Goal: Task Accomplishment & Management: Manage account settings

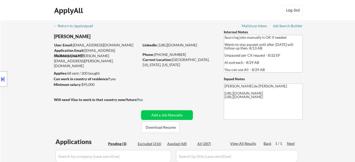
select select ""pending""
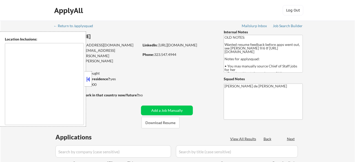
type textarea "[GEOGRAPHIC_DATA], [GEOGRAPHIC_DATA] [GEOGRAPHIC_DATA], [GEOGRAPHIC_DATA] [GEOG…"
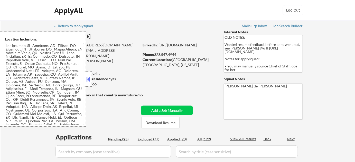
select select ""pending""
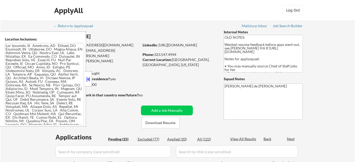
select select ""pending""
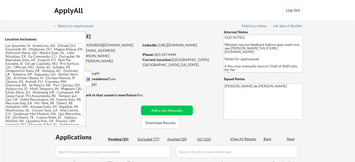
select select ""pending""
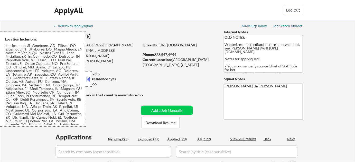
select select ""pending""
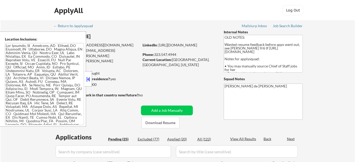
select select ""pending""
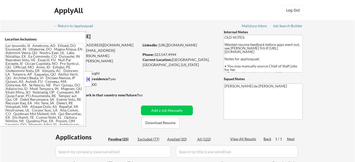
scroll to position [70, 0]
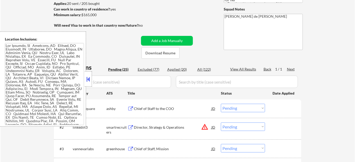
click at [88, 79] on button at bounding box center [88, 79] width 6 height 8
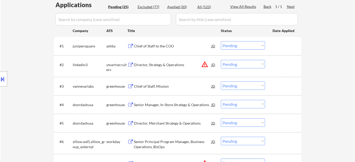
scroll to position [93, 0]
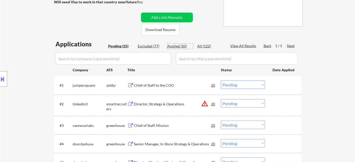
click at [183, 45] on div "Applied (20)" at bounding box center [180, 46] width 26 height 5
select select ""applied""
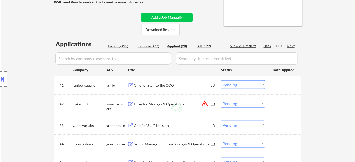
select select ""applied""
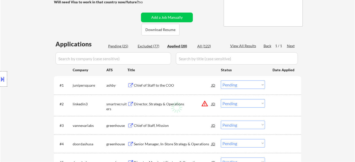
select select ""applied""
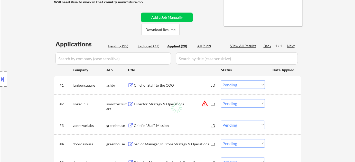
select select ""applied""
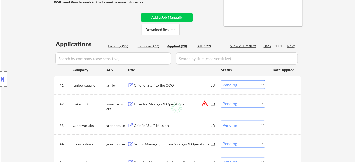
select select ""applied""
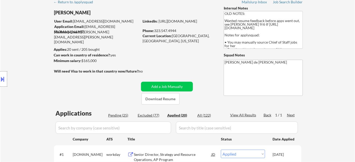
scroll to position [23, 0]
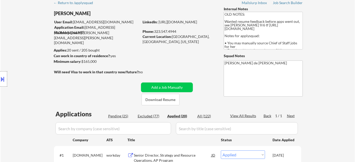
click at [124, 116] on div "Pending (25)" at bounding box center [121, 116] width 26 height 5
select select ""pending""
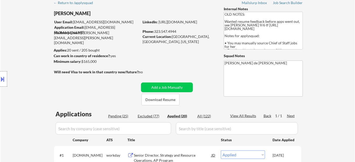
select select ""pending""
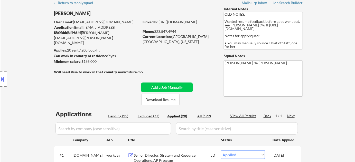
select select ""pending""
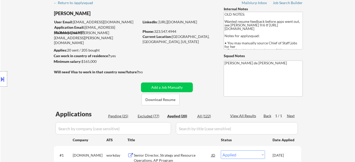
select select ""pending""
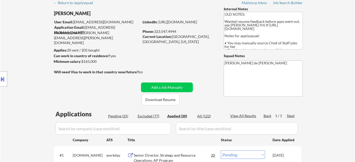
select select ""pending""
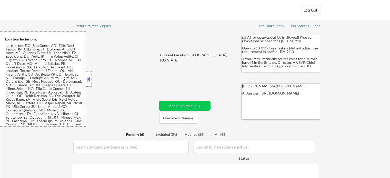
select select ""pending""
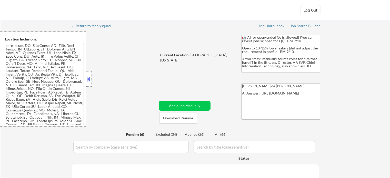
select select ""pending""
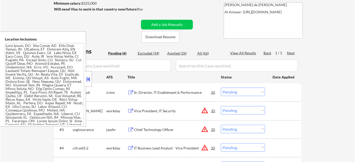
scroll to position [93, 0]
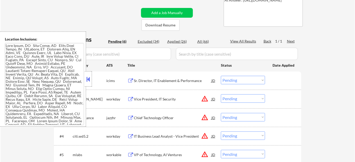
click at [89, 79] on button at bounding box center [88, 79] width 6 height 8
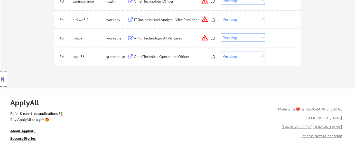
scroll to position [187, 0]
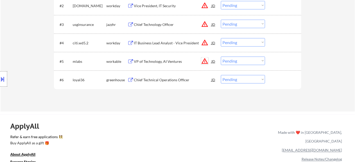
click at [206, 62] on button "warning_amber" at bounding box center [204, 60] width 7 height 7
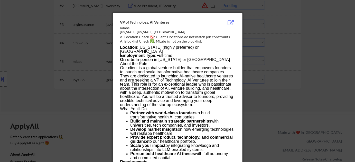
click at [287, 68] on div at bounding box center [177, 81] width 355 height 162
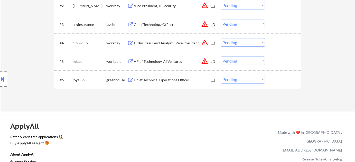
click at [170, 62] on div "VP of Technology, AI Ventures" at bounding box center [172, 61] width 77 height 5
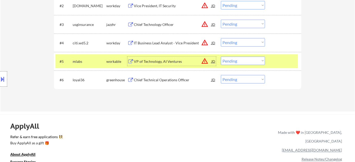
click at [0, 86] on div at bounding box center [3, 78] width 7 height 15
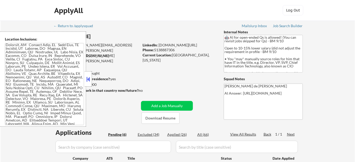
scroll to position [140, 0]
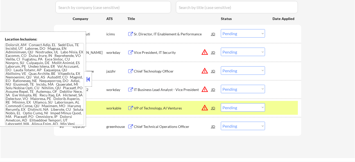
click at [89, 81] on button at bounding box center [88, 79] width 6 height 8
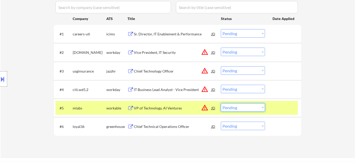
click at [242, 111] on select "Choose an option... Pending Applied Excluded (Questions) Excluded (Expired) Exc…" at bounding box center [243, 107] width 44 height 8
click at [221, 103] on select "Choose an option... Pending Applied Excluded (Questions) Excluded (Expired) Exc…" at bounding box center [243, 107] width 44 height 8
select select ""pending""
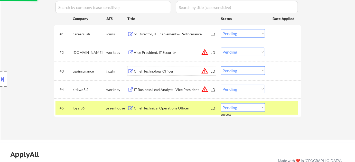
click at [155, 71] on div "Chief Technology Officer" at bounding box center [172, 71] width 77 height 5
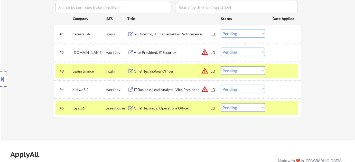
click at [3, 83] on button at bounding box center [3, 79] width 6 height 8
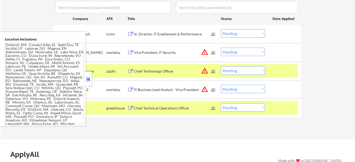
scroll to position [389, 0]
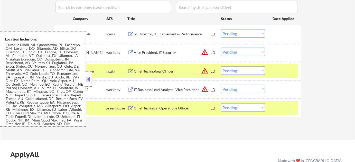
click at [91, 79] on button at bounding box center [88, 79] width 6 height 8
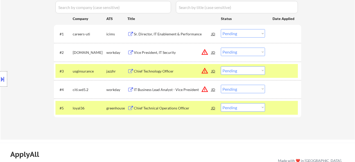
click at [203, 70] on button "warning_amber" at bounding box center [204, 70] width 7 height 7
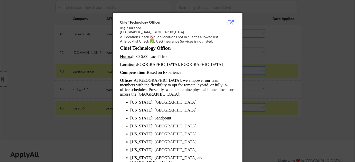
click at [285, 101] on div at bounding box center [177, 81] width 355 height 162
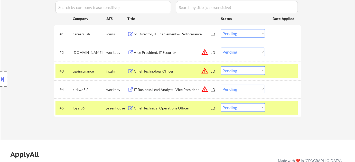
click at [243, 73] on select "Choose an option... Pending Applied Excluded (Questions) Excluded (Expired) Exc…" at bounding box center [243, 70] width 44 height 8
click at [221, 66] on select "Choose an option... Pending Applied Excluded (Questions) Excluded (Expired) Exc…" at bounding box center [243, 70] width 44 height 8
select select ""pending""
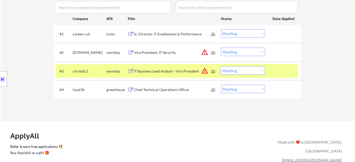
click at [205, 70] on button "warning_amber" at bounding box center [204, 70] width 7 height 7
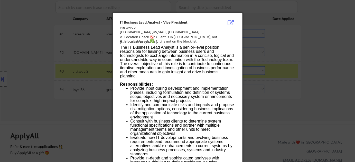
click at [77, 76] on div at bounding box center [177, 81] width 355 height 162
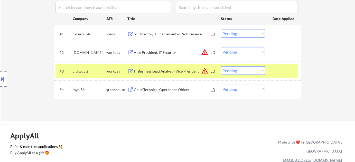
click at [149, 70] on div "IT Business Lead Analyst - Vice President" at bounding box center [172, 71] width 77 height 5
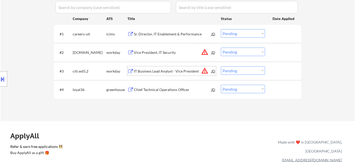
click at [151, 91] on div "Chief Technical Operations Officer" at bounding box center [172, 89] width 77 height 5
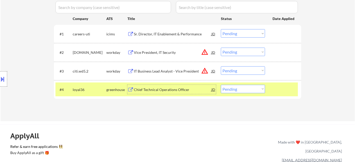
drag, startPoint x: 232, startPoint y: 89, endPoint x: 230, endPoint y: 88, distance: 2.8
click at [231, 90] on select "Choose an option... Pending Applied Excluded (Questions) Excluded (Expired) Exc…" at bounding box center [243, 89] width 44 height 8
select select ""excluded__bad_match_""
click at [221, 85] on select "Choose an option... Pending Applied Excluded (Questions) Excluded (Expired) Exc…" at bounding box center [243, 89] width 44 height 8
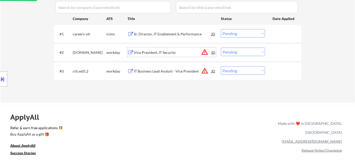
click at [165, 51] on div "Vice President, IT Security" at bounding box center [172, 52] width 77 height 5
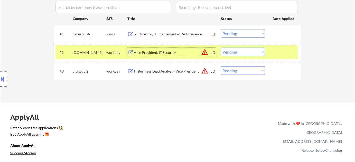
click at [242, 53] on select "Choose an option... Pending Applied Excluded (Questions) Excluded (Expired) Exc…" at bounding box center [243, 52] width 44 height 8
click at [221, 48] on select "Choose an option... Pending Applied Excluded (Questions) Excluded (Expired) Exc…" at bounding box center [243, 52] width 44 height 8
select select ""pending""
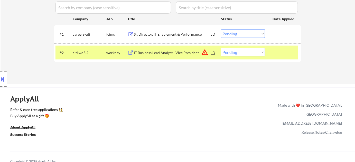
scroll to position [140, 0]
click at [178, 34] on div "Sr. Director, IT Enablement & Performance" at bounding box center [172, 34] width 77 height 5
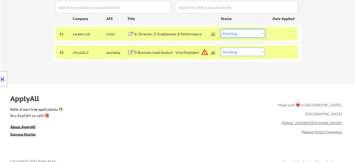
click at [232, 35] on select "Choose an option... Pending Applied Excluded (Questions) Excluded (Expired) Exc…" at bounding box center [243, 33] width 44 height 8
click at [221, 29] on select "Choose an option... Pending Applied Excluded (Questions) Excluded (Expired) Exc…" at bounding box center [243, 33] width 44 height 8
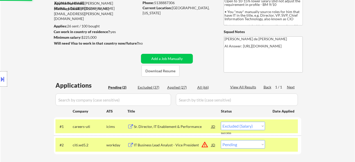
scroll to position [23, 0]
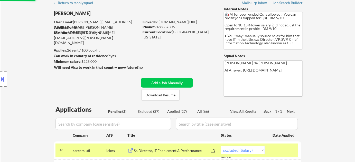
select select ""pending""
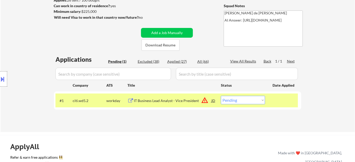
scroll to position [93, 0]
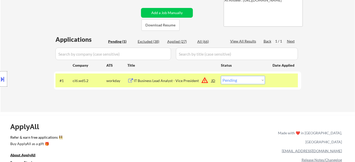
click at [148, 41] on div "Excluded (38)" at bounding box center [151, 41] width 26 height 5
select select ""excluded__salary_""
select select ""excluded__bad_match_""
select select ""excluded__salary_""
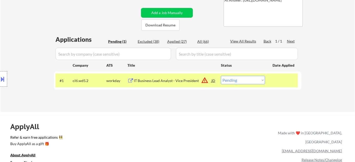
select select ""excluded__bad_match_""
select select ""excluded__expired_""
select select ""excluded__bad_match_""
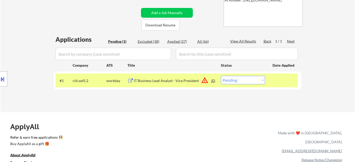
select select ""excluded__expired_""
select select ""excluded__bad_match_""
select select ""excluded__salary_""
select select ""excluded__expired_""
select select ""excluded__bad_match_""
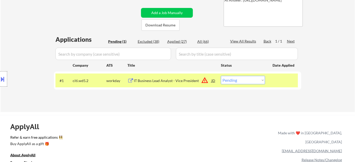
select select ""excluded__salary_""
select select ""excluded__expired_""
select select ""excluded__bad_match_""
select select ""excluded__expired_""
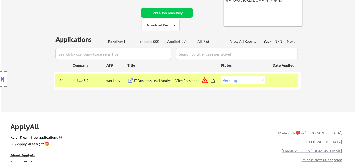
select select ""excluded__bad_match_""
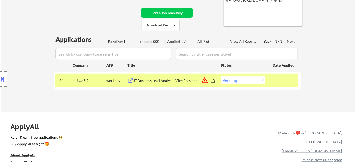
select select ""excluded__salary_""
select select ""excluded__bad_match_""
select select ""excluded__salary_""
select select ""excluded__bad_match_""
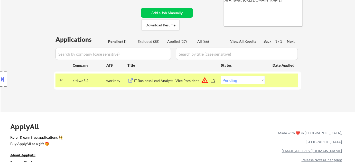
select select ""excluded__bad_match_""
select select ""excluded__location_""
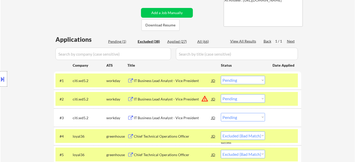
select select ""excluded""
select select ""excluded__bad_match_""
select select ""excluded__expired_""
select select ""excluded""
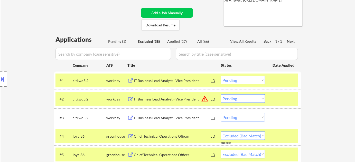
select select ""excluded__expired_""
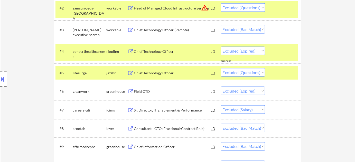
scroll to position [187, 0]
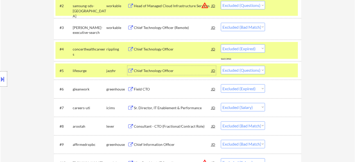
click at [162, 70] on div "Chief Technology Officer" at bounding box center [172, 70] width 77 height 5
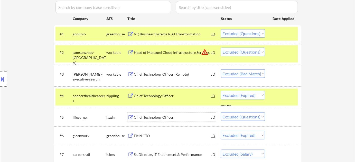
scroll to position [23, 0]
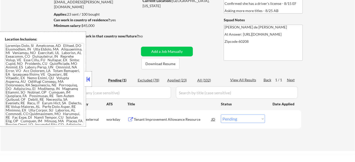
scroll to position [70, 0]
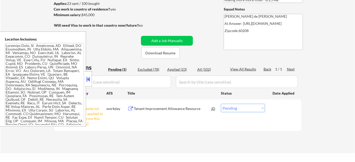
click at [88, 78] on button at bounding box center [88, 79] width 6 height 8
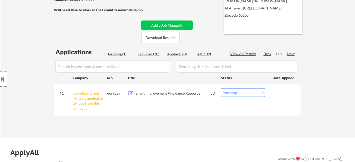
scroll to position [93, 0]
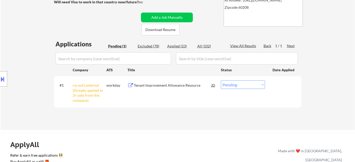
click at [234, 85] on select "Choose an option... Pending Applied Excluded (Questions) Excluded (Expired) Exc…" at bounding box center [243, 85] width 44 height 8
select select ""excluded__other_""
click at [221, 81] on select "Choose an option... Pending Applied Excluded (Questions) Excluded (Expired) Exc…" at bounding box center [243, 85] width 44 height 8
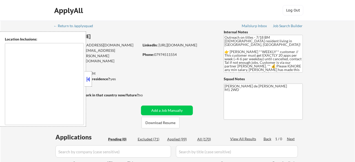
type textarea "remote"
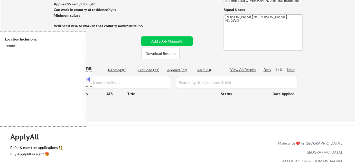
scroll to position [23, 0]
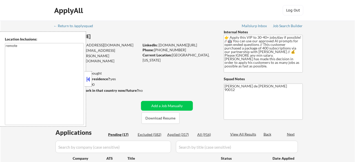
select select ""pending""
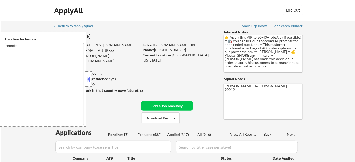
select select ""pending""
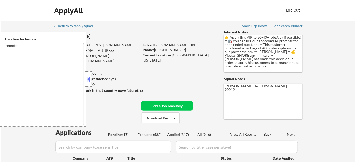
select select ""pending""
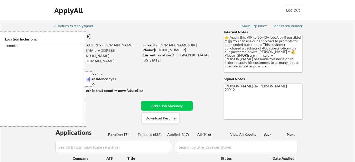
select select ""pending""
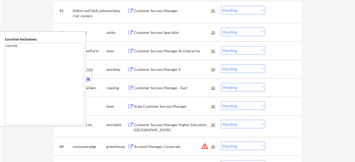
scroll to position [210, 0]
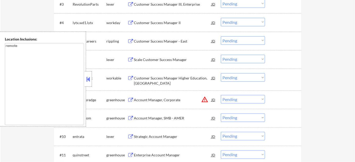
click at [87, 81] on button at bounding box center [88, 79] width 6 height 8
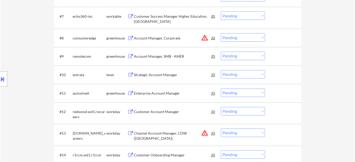
scroll to position [280, 0]
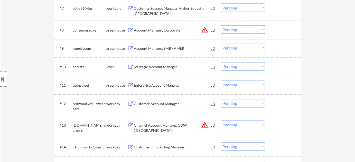
click at [149, 65] on div "Strategic Account Manager" at bounding box center [172, 67] width 77 height 5
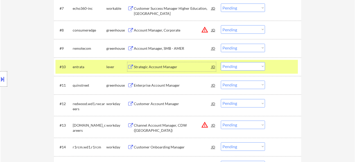
click at [237, 67] on select "Choose an option... Pending Applied Excluded (Questions) Excluded (Expired) Exc…" at bounding box center [243, 66] width 44 height 8
click at [221, 62] on select "Choose an option... Pending Applied Excluded (Questions) Excluded (Expired) Exc…" at bounding box center [243, 66] width 44 height 8
click at [161, 86] on div "Enterprise Account Manager" at bounding box center [172, 85] width 77 height 5
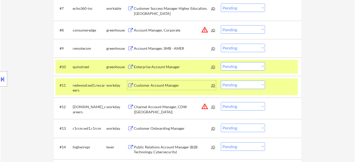
click at [243, 67] on select "Choose an option... Pending Applied Excluded (Questions) Excluded (Expired) Exc…" at bounding box center [243, 66] width 44 height 8
click at [221, 62] on select "Choose an option... Pending Applied Excluded (Questions) Excluded (Expired) Exc…" at bounding box center [243, 66] width 44 height 8
select select ""pending""
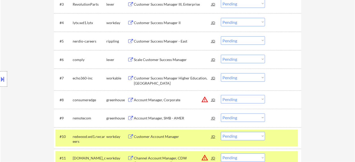
scroll to position [233, 0]
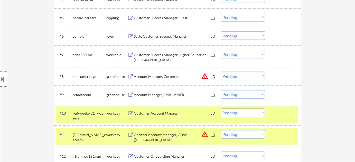
click at [205, 77] on button "warning_amber" at bounding box center [204, 76] width 7 height 7
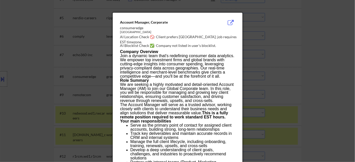
click at [275, 74] on div at bounding box center [177, 81] width 355 height 162
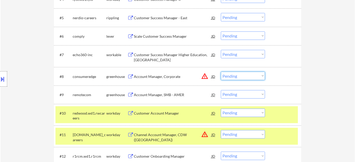
drag, startPoint x: 236, startPoint y: 74, endPoint x: 236, endPoint y: 79, distance: 5.1
click at [236, 74] on select "Choose an option... Pending Applied Excluded (Questions) Excluded (Expired) Exc…" at bounding box center [243, 76] width 44 height 8
select select ""excluded__bad_match_""
click at [221, 72] on select "Choose an option... Pending Applied Excluded (Questions) Excluded (Expired) Exc…" at bounding box center [243, 76] width 44 height 8
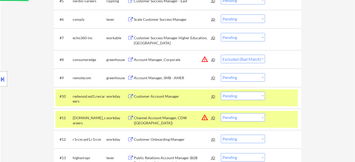
scroll to position [280, 0]
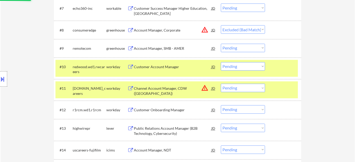
click at [229, 90] on select "Choose an option... Pending Applied Excluded (Questions) Excluded (Expired) Exc…" at bounding box center [243, 88] width 44 height 8
select select ""excluded__location_""
click at [221, 84] on select "Choose an option... Pending Applied Excluded (Questions) Excluded (Expired) Exc…" at bounding box center [243, 88] width 44 height 8
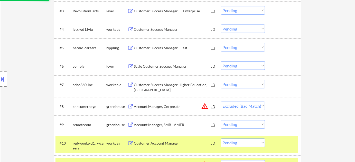
select select ""pending""
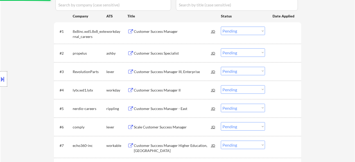
scroll to position [140, 0]
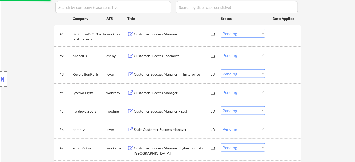
select select ""pending""
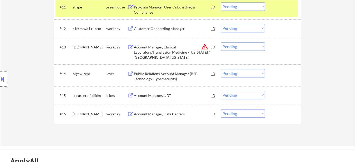
scroll to position [308, 0]
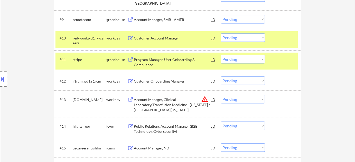
click at [243, 99] on select "Choose an option... Pending Applied Excluded (Questions) Excluded (Expired) Exc…" at bounding box center [243, 99] width 44 height 8
click at [221, 95] on select "Choose an option... Pending Applied Excluded (Questions) Excluded (Expired) Exc…" at bounding box center [243, 99] width 44 height 8
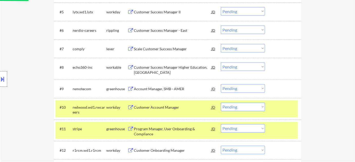
scroll to position [238, 0]
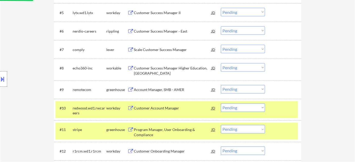
select select ""pending""
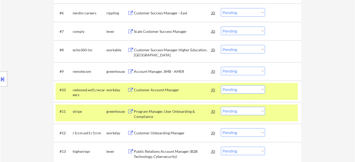
scroll to position [285, 0]
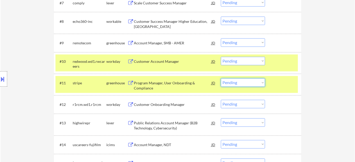
click at [225, 85] on select "Choose an option... Pending Applied Excluded (Questions) Excluded (Expired) Exc…" at bounding box center [243, 83] width 44 height 8
click at [221, 79] on select "Choose an option... Pending Applied Excluded (Questions) Excluded (Expired) Exc…" at bounding box center [243, 83] width 44 height 8
select select ""pending""
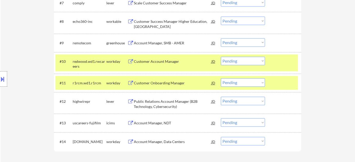
click at [160, 103] on div "Public Relations Account Manager (B2B Technology, Cybersecurity)" at bounding box center [172, 104] width 77 height 10
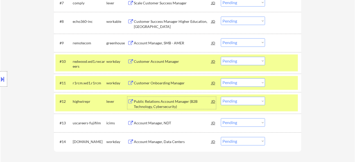
click at [244, 100] on select "Choose an option... Pending Applied Excluded (Questions) Excluded (Expired) Exc…" at bounding box center [243, 101] width 44 height 8
click at [221, 97] on select "Choose an option... Pending Applied Excluded (Questions) Excluded (Expired) Exc…" at bounding box center [243, 101] width 44 height 8
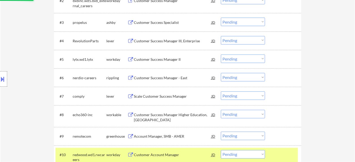
select select ""pending""
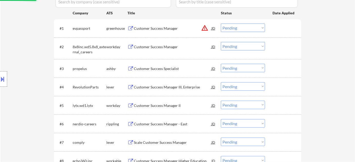
scroll to position [145, 0]
click at [205, 28] on button "warning_amber" at bounding box center [204, 28] width 7 height 7
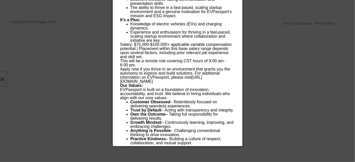
scroll to position [492, 0]
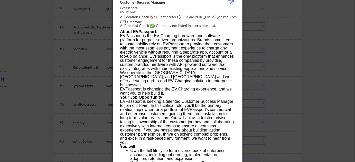
click at [268, 62] on div at bounding box center [177, 81] width 355 height 162
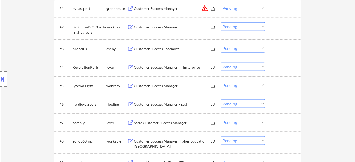
scroll to position [72, 0]
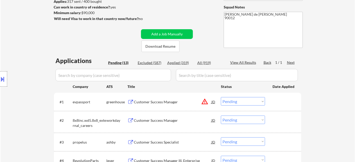
click at [240, 99] on select "Choose an option... Pending Applied Excluded (Questions) Excluded (Expired) Exc…" at bounding box center [243, 101] width 44 height 8
click at [221, 97] on select "Choose an option... Pending Applied Excluded (Questions) Excluded (Expired) Exc…" at bounding box center [243, 101] width 44 height 8
select select ""pending""
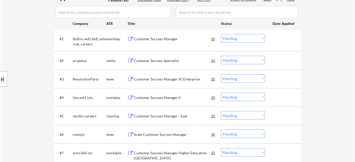
scroll to position [142, 0]
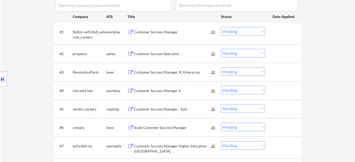
click at [167, 89] on div "Customer Success Manager II" at bounding box center [172, 90] width 77 height 5
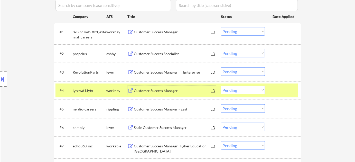
click at [234, 91] on select "Choose an option... Pending Applied Excluded (Questions) Excluded (Expired) Exc…" at bounding box center [243, 90] width 44 height 8
select select ""excluded__expired_""
click at [221, 86] on select "Choose an option... Pending Applied Excluded (Questions) Excluded (Expired) Exc…" at bounding box center [243, 90] width 44 height 8
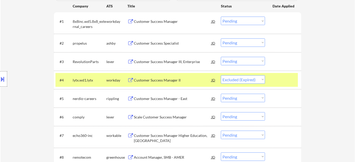
scroll to position [119, 0]
